Goal: Task Accomplishment & Management: Manage account settings

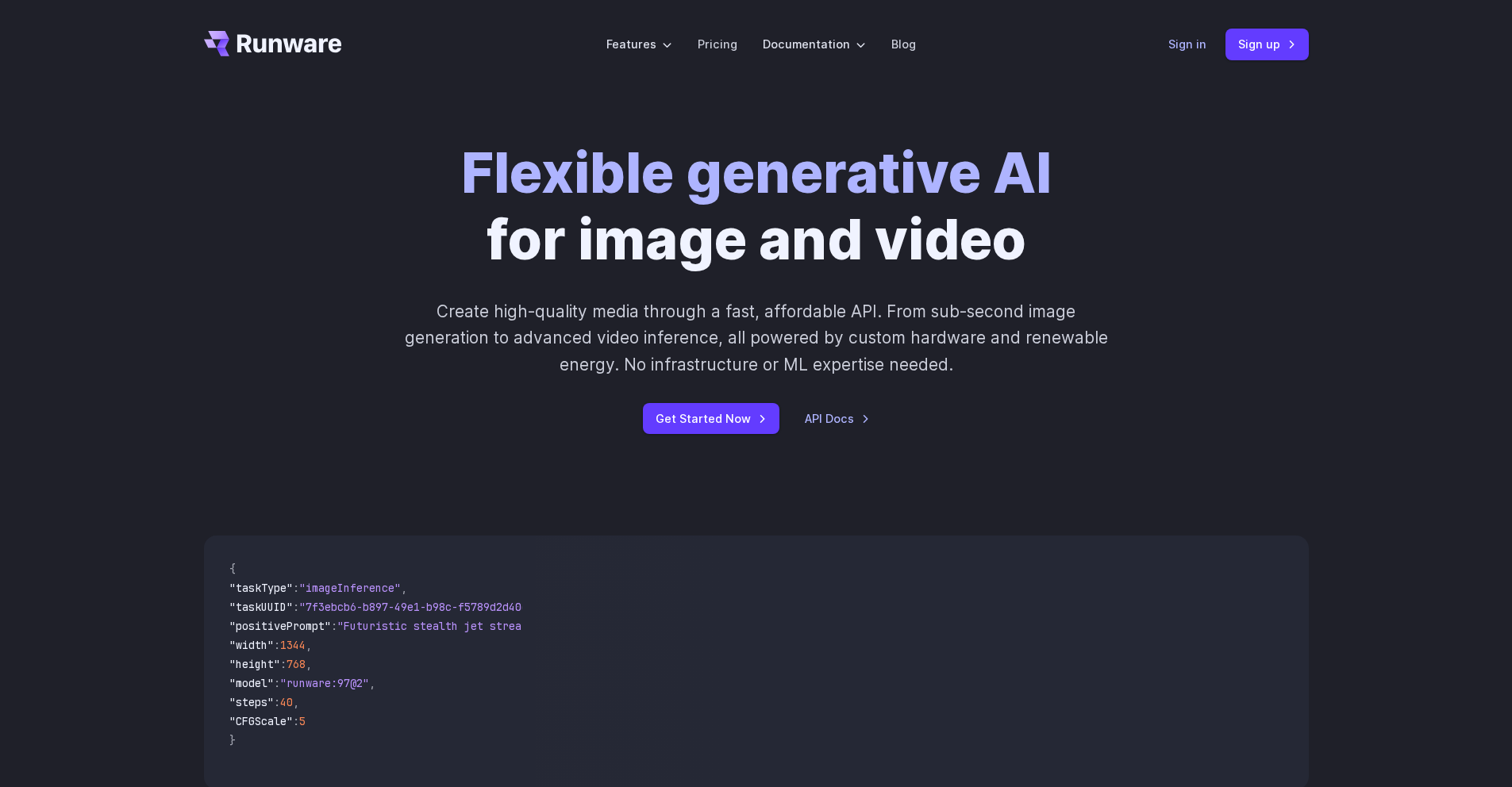
click at [1179, 49] on link "Sign in" at bounding box center [1187, 44] width 38 height 18
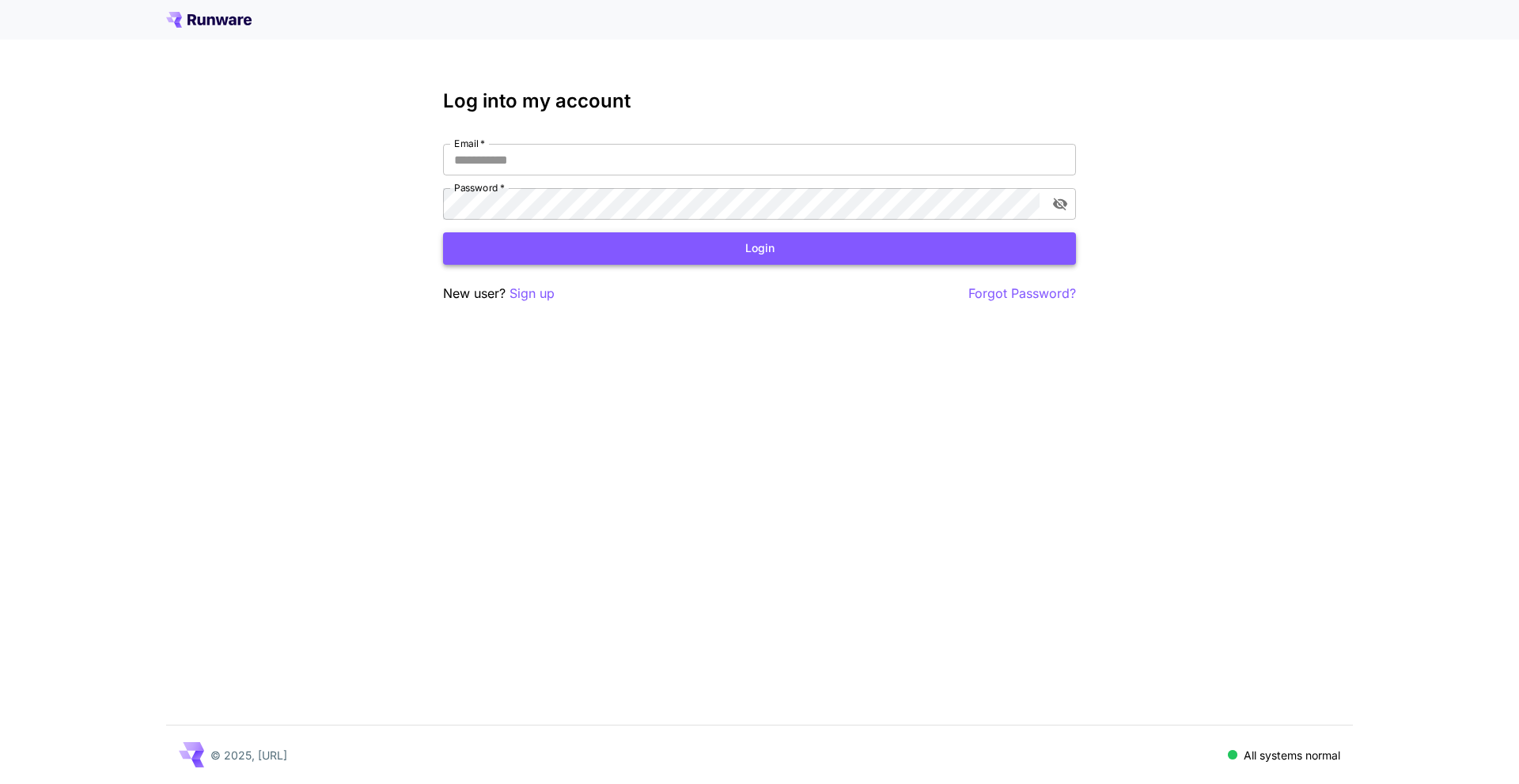
type input "**********"
click at [802, 252] on button "Login" at bounding box center [759, 248] width 633 height 32
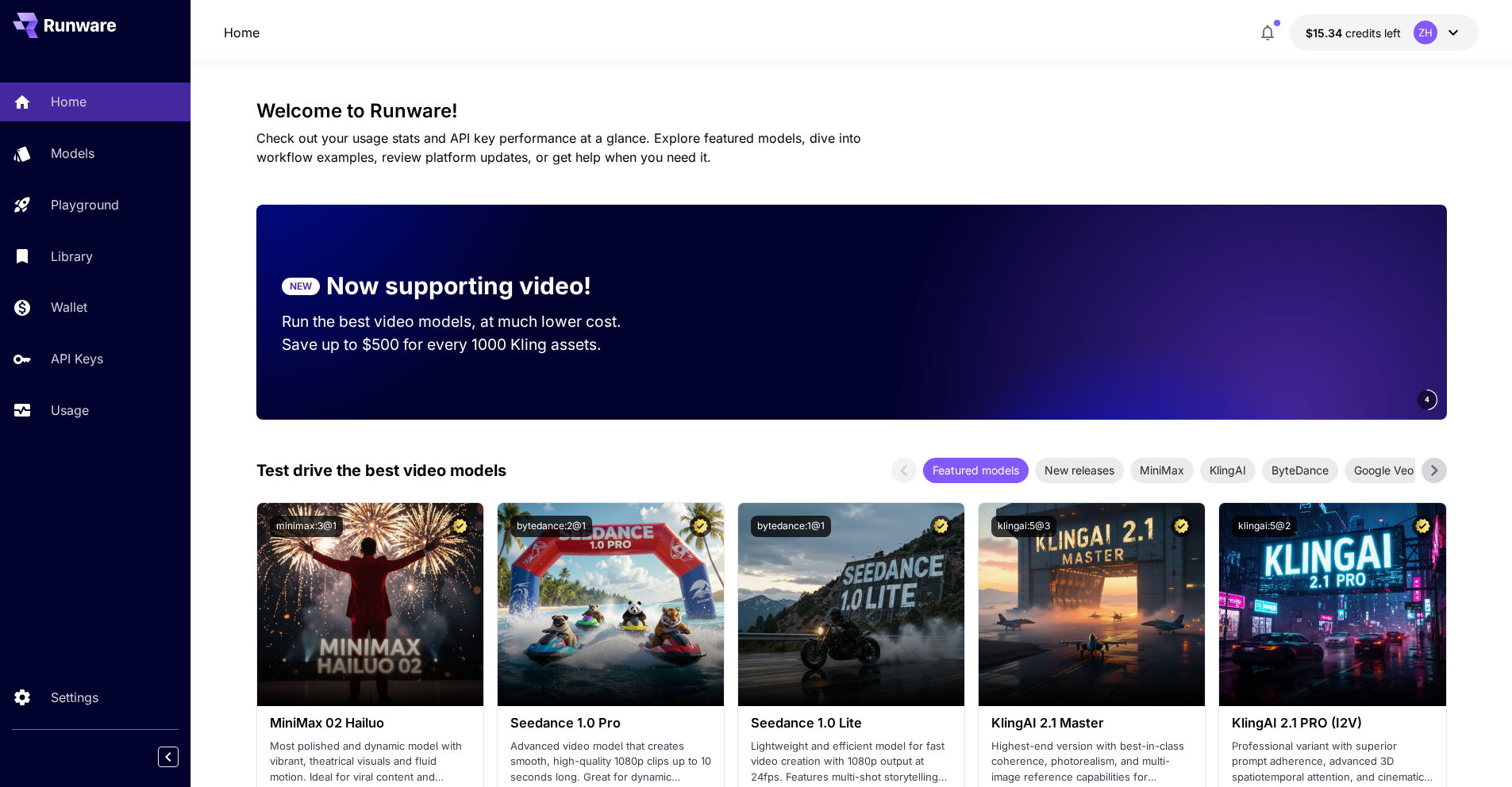
click at [88, 391] on div "Home Models Playground Library Wallet API Keys Usage" at bounding box center [95, 256] width 191 height 346
click at [88, 406] on p "Usage" at bounding box center [72, 411] width 38 height 19
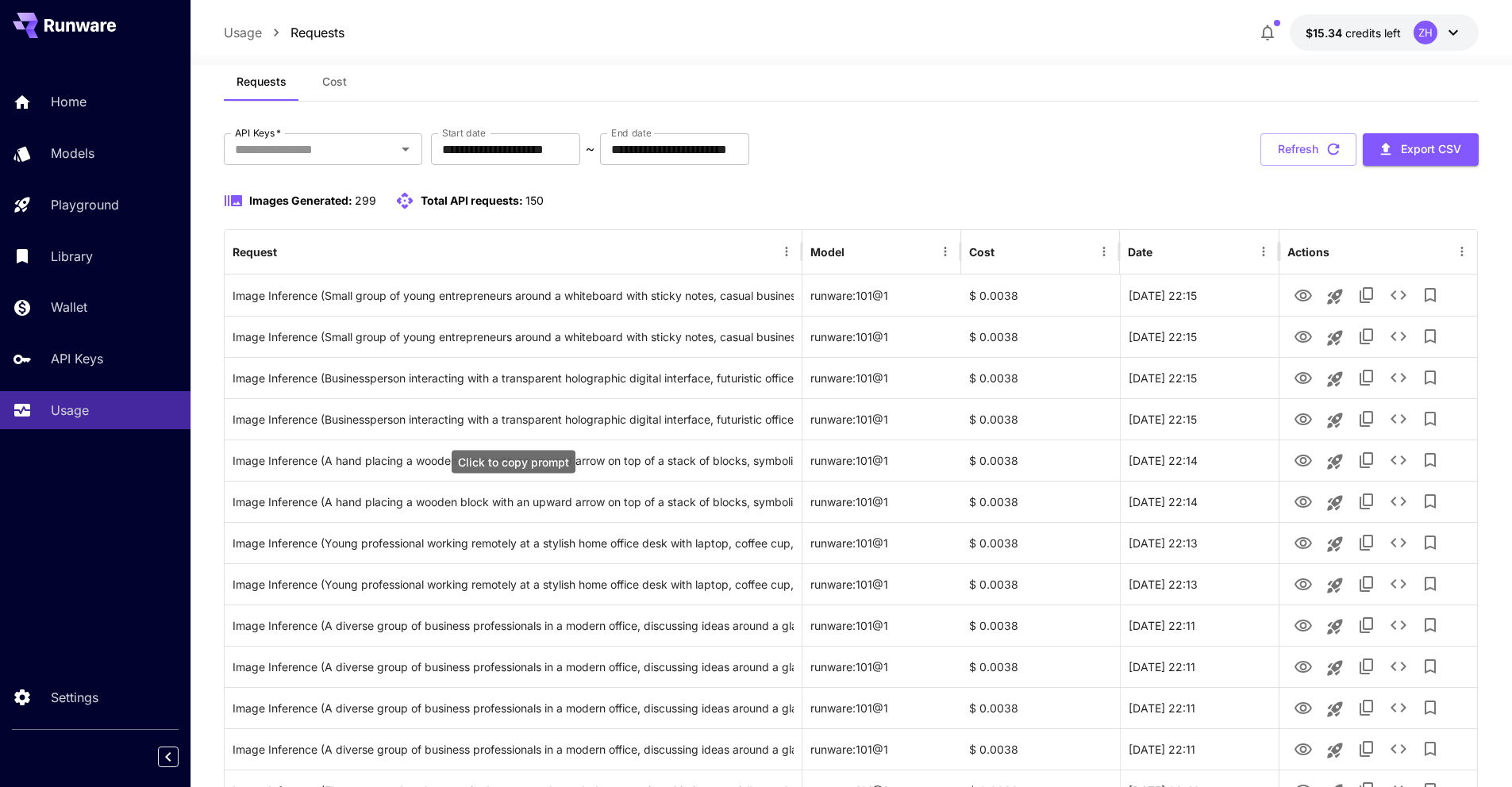
scroll to position [100, 0]
